Goal: Find specific page/section: Find specific page/section

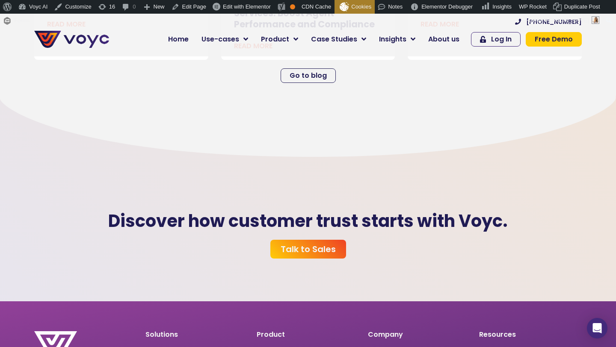
scroll to position [2399, 0]
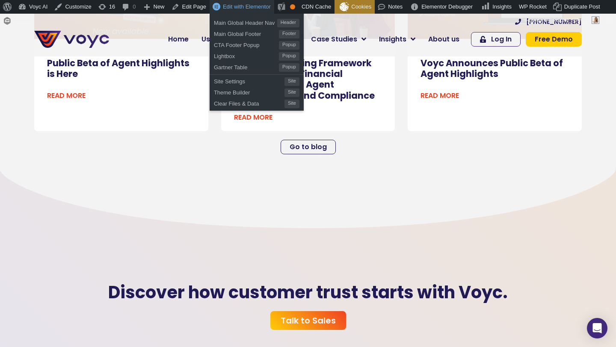
click at [241, 3] on span "Edit with Elementor" at bounding box center [247, 6] width 48 height 6
click at [243, 23] on span "Main Global Header Nav" at bounding box center [245, 21] width 63 height 11
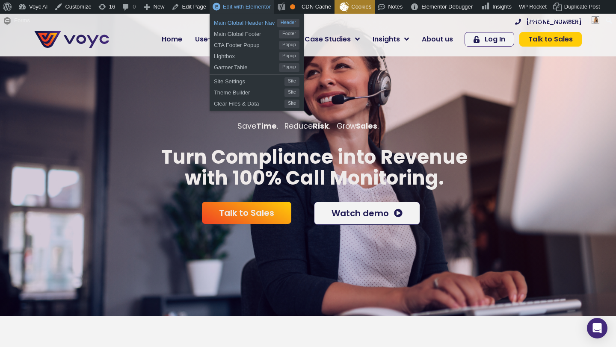
click at [236, 25] on span "Main Global Header Nav" at bounding box center [245, 21] width 63 height 11
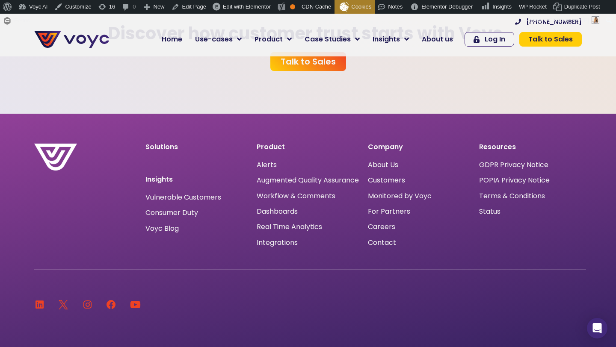
scroll to position [2646, 0]
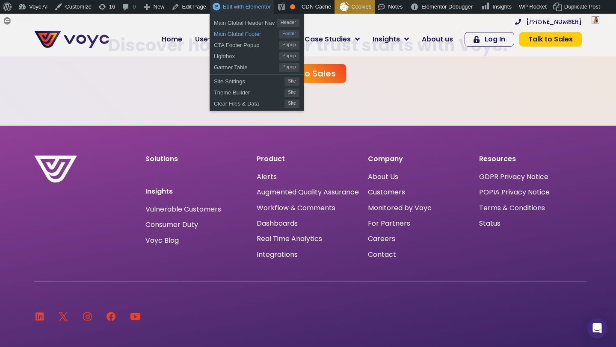
click at [252, 33] on span "Main Global Footer" at bounding box center [246, 32] width 65 height 11
